Goal: Information Seeking & Learning: Find specific fact

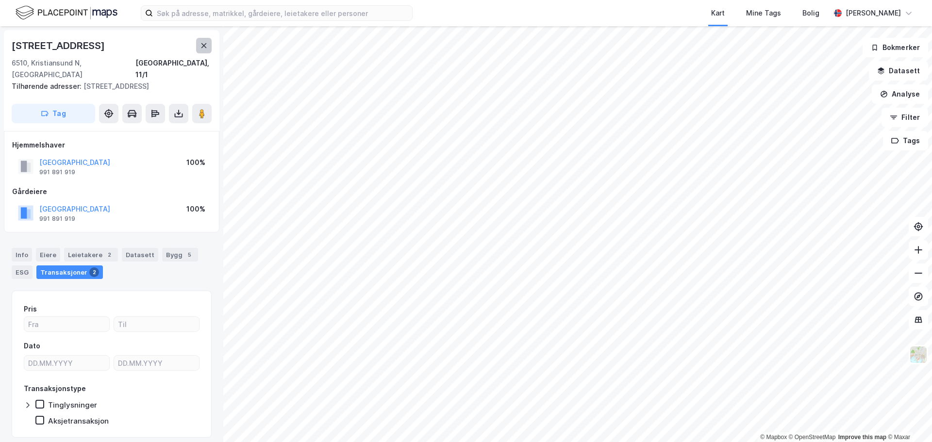
click at [208, 49] on button at bounding box center [204, 46] width 16 height 16
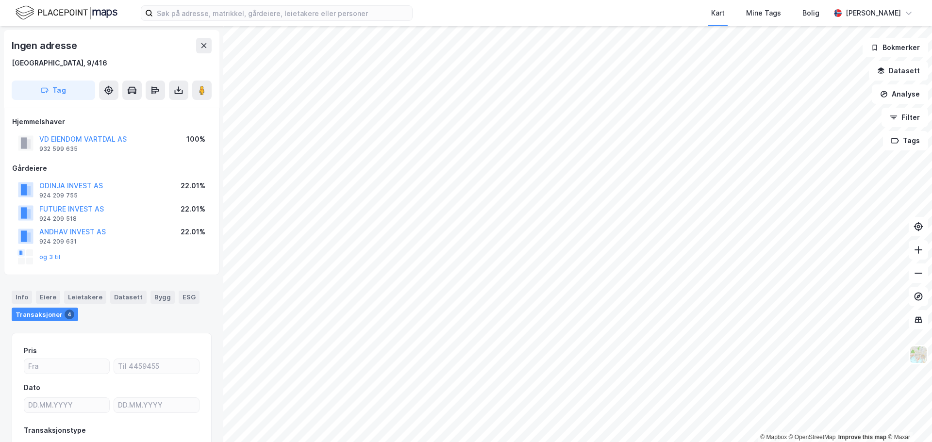
scroll to position [14, 0]
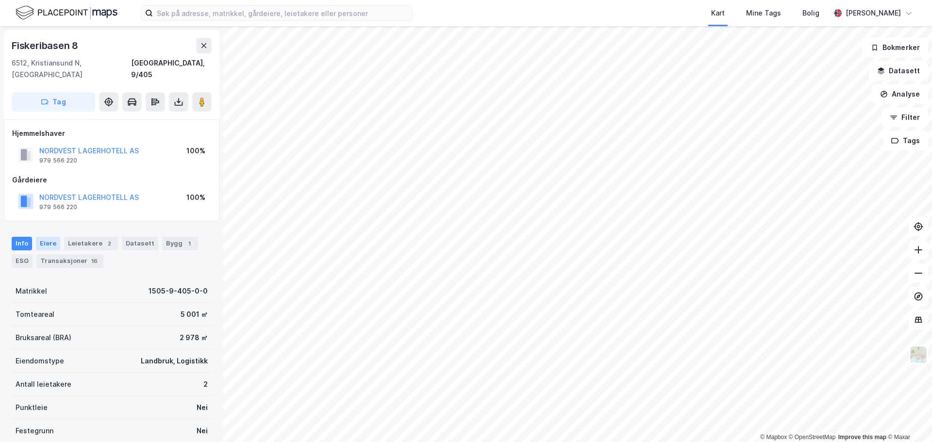
click at [52, 237] on div "Eiere" at bounding box center [48, 244] width 24 height 14
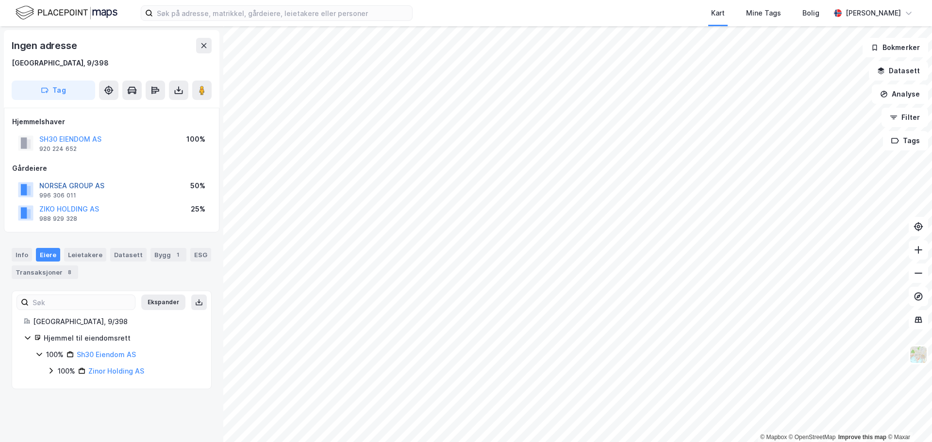
click at [0, 0] on button "NORSEA GROUP AS" at bounding box center [0, 0] width 0 height 0
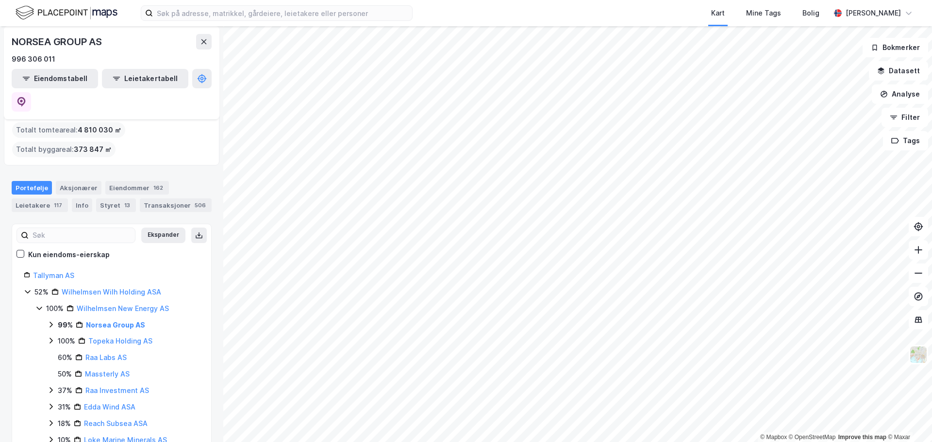
scroll to position [60, 0]
click at [202, 47] on button at bounding box center [204, 42] width 16 height 16
